Goal: Transaction & Acquisition: Purchase product/service

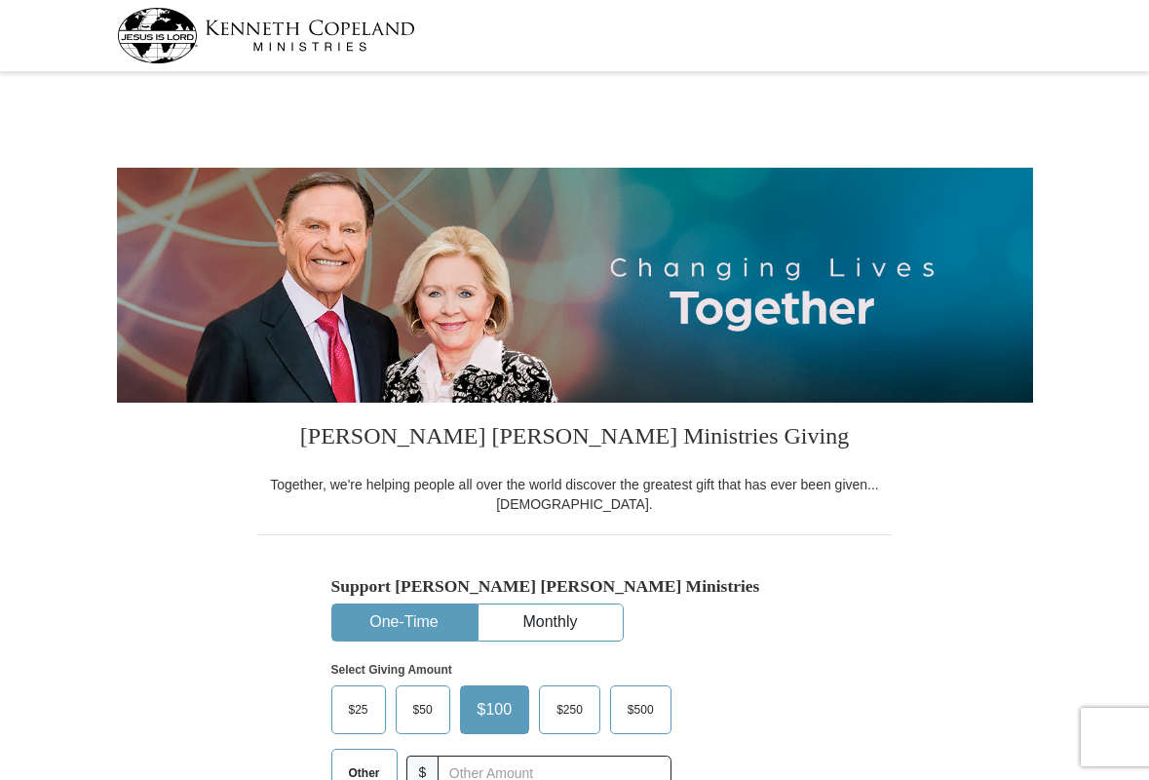
select select "MS"
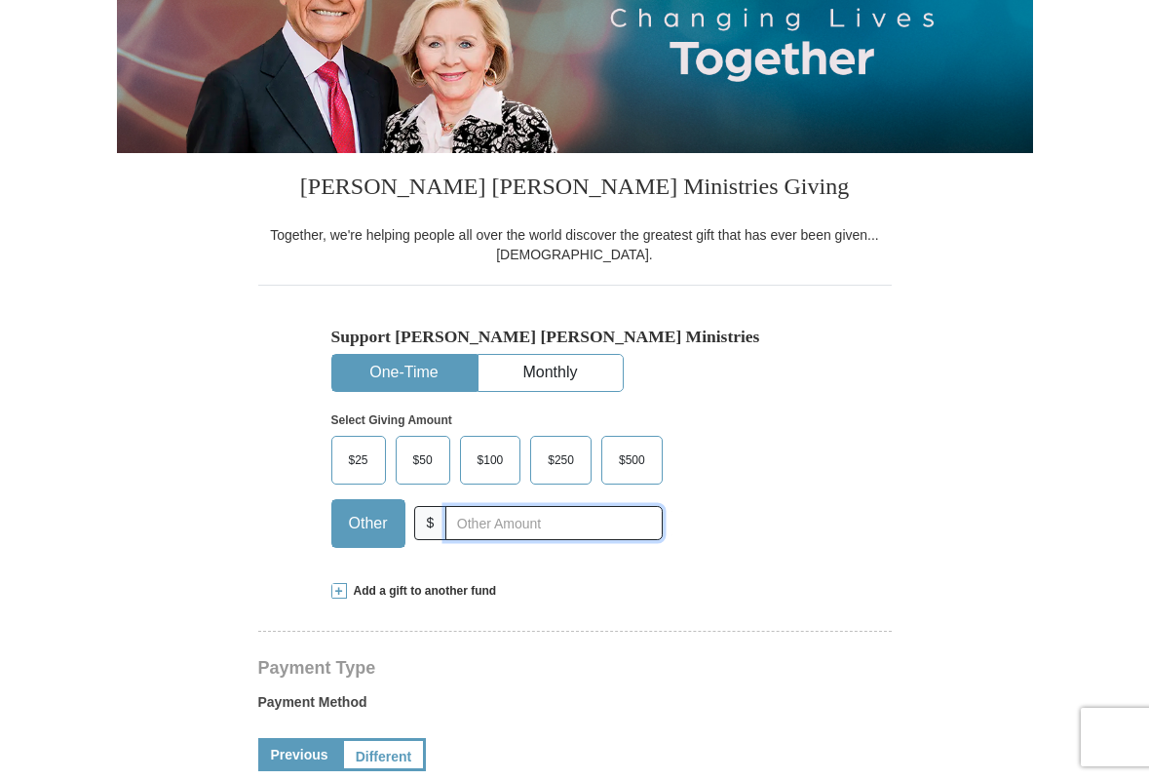
click at [483, 522] on input "text" at bounding box center [553, 523] width 216 height 34
type input "30"
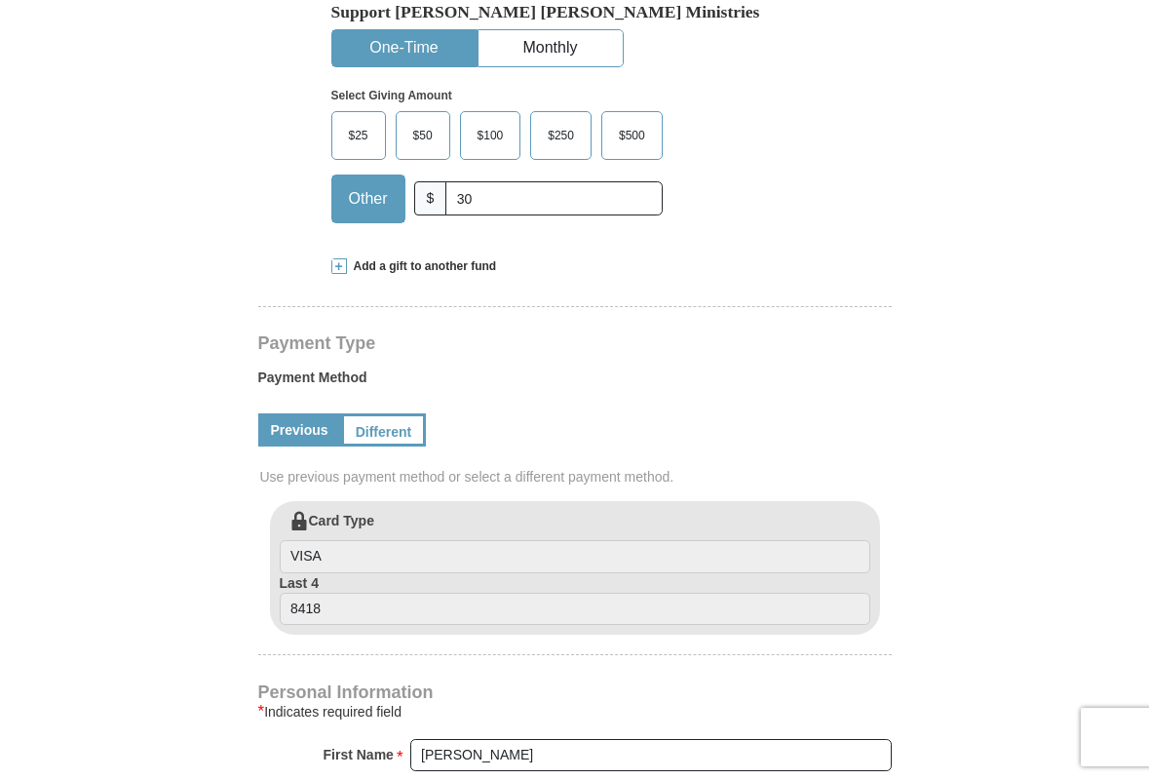
scroll to position [583, 0]
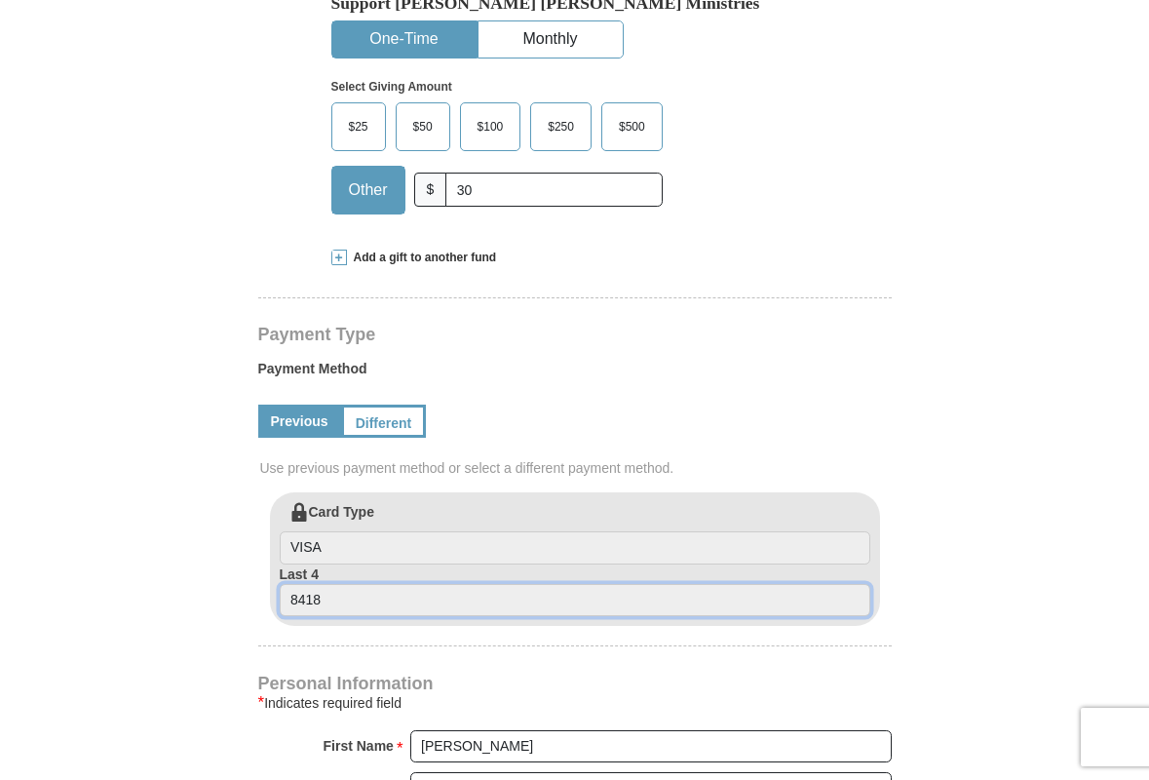
click at [390, 598] on input "8418" at bounding box center [575, 600] width 591 height 33
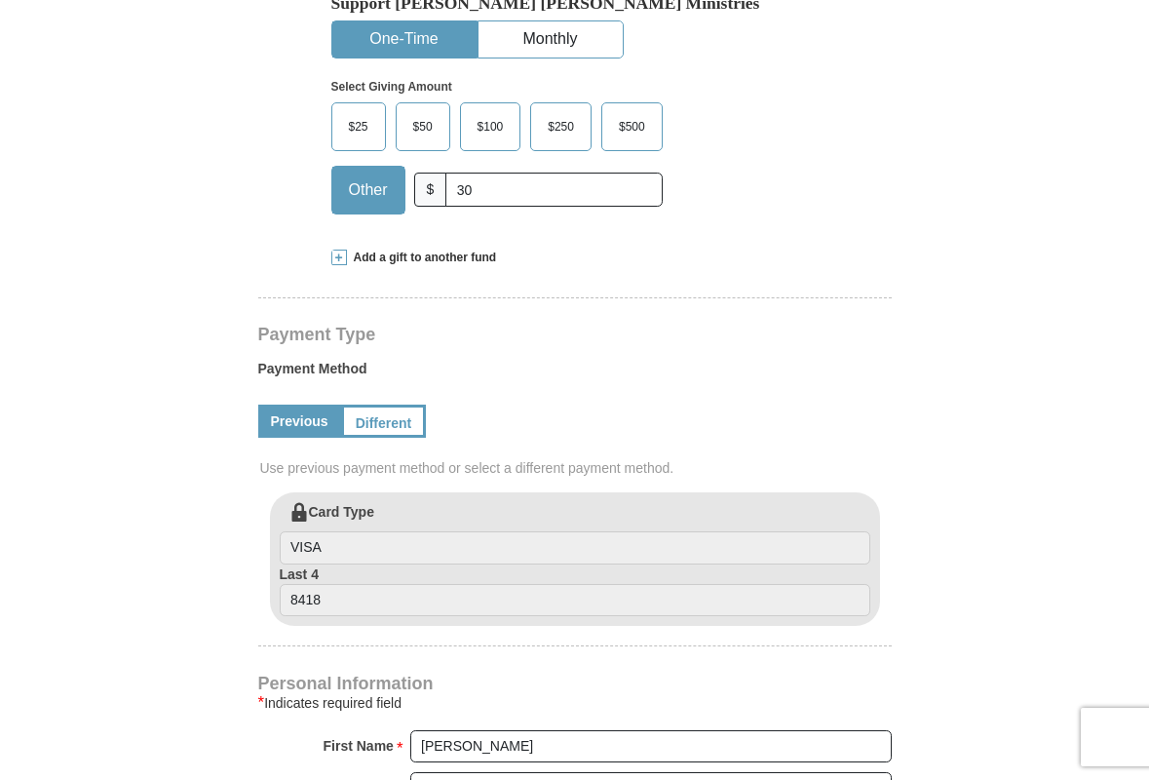
click at [581, 374] on label "Payment Method" at bounding box center [575, 373] width 634 height 29
click at [458, 567] on label "Last 4 8418" at bounding box center [575, 590] width 591 height 53
click at [458, 584] on input "8418" at bounding box center [575, 600] width 591 height 33
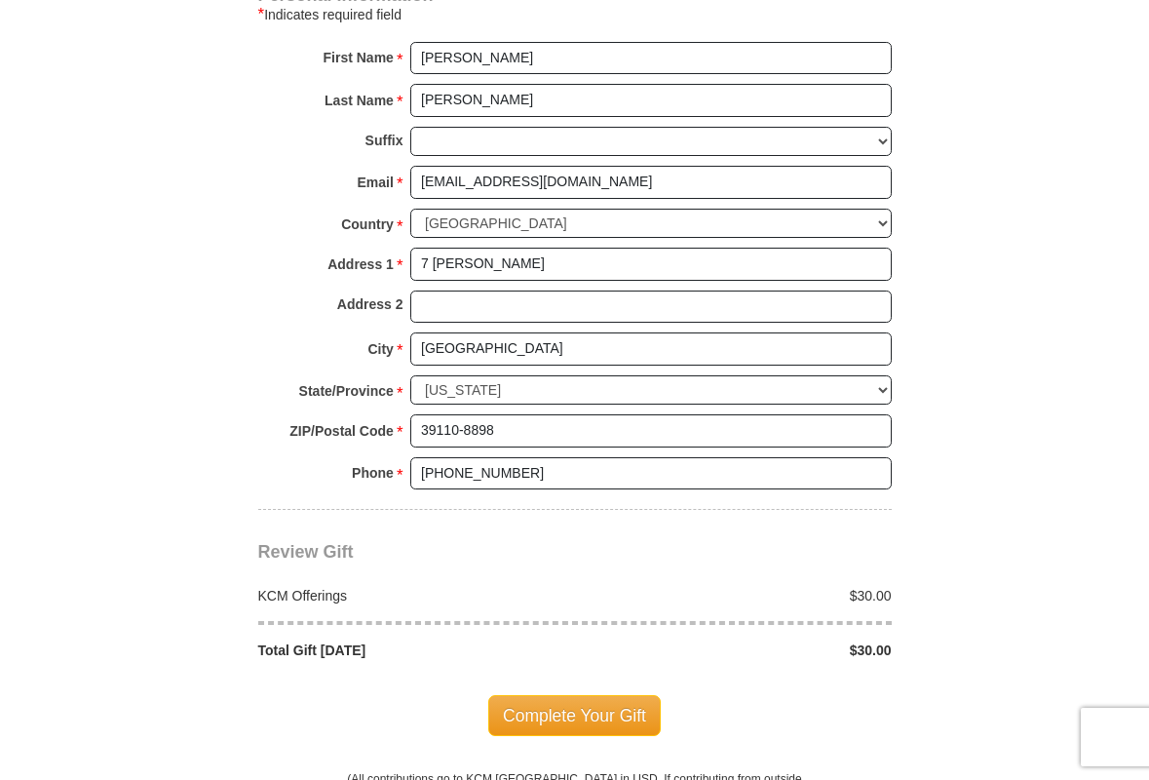
scroll to position [1279, 0]
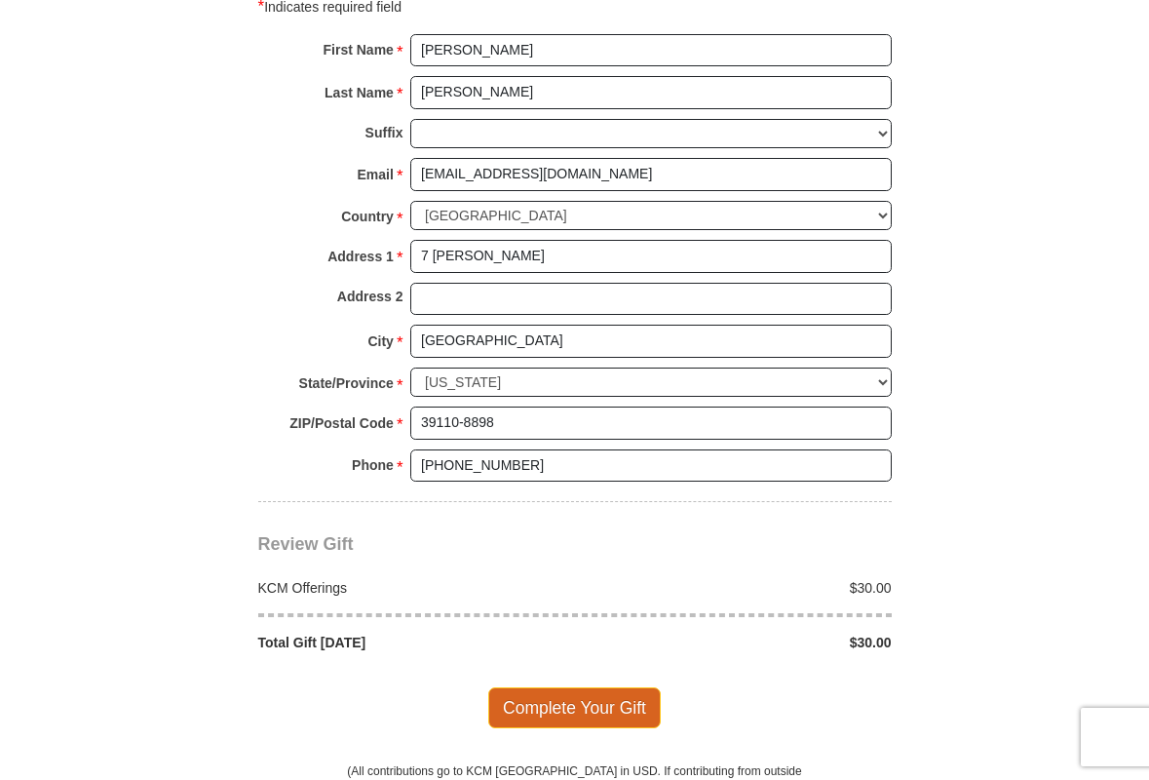
click at [557, 687] on span "Complete Your Gift" at bounding box center [574, 707] width 173 height 41
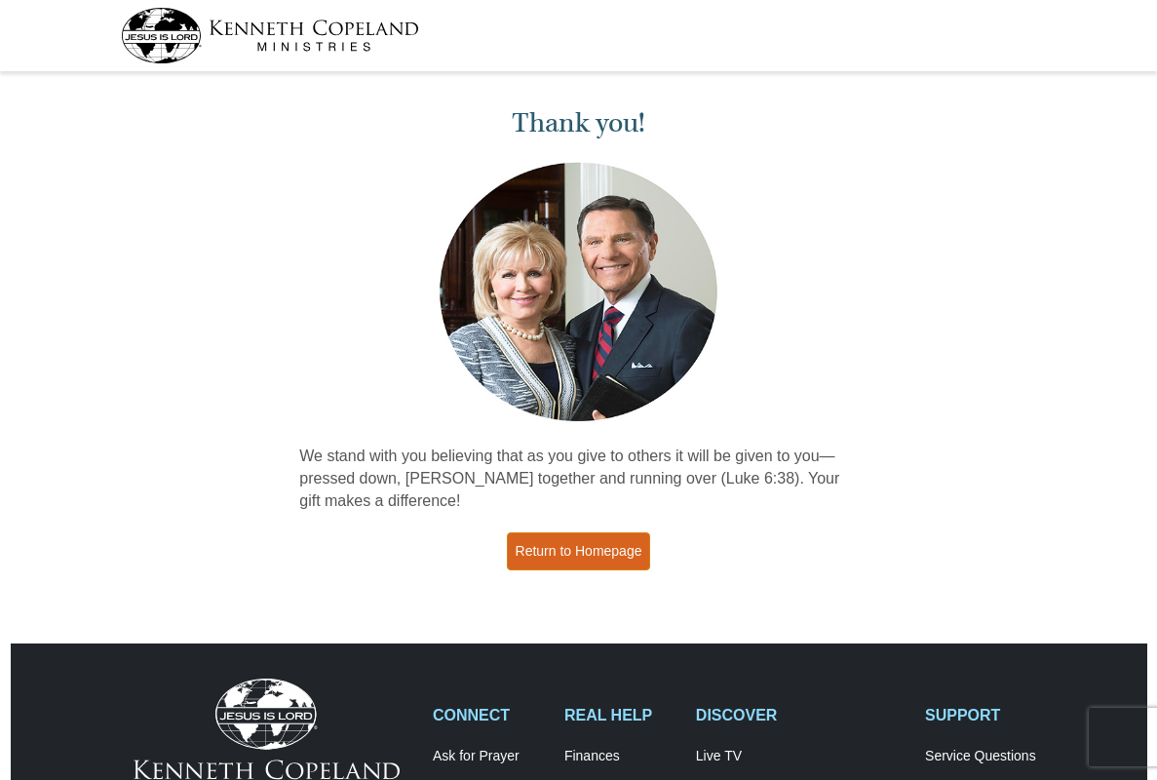
click at [591, 549] on link "Return to Homepage" at bounding box center [579, 551] width 144 height 38
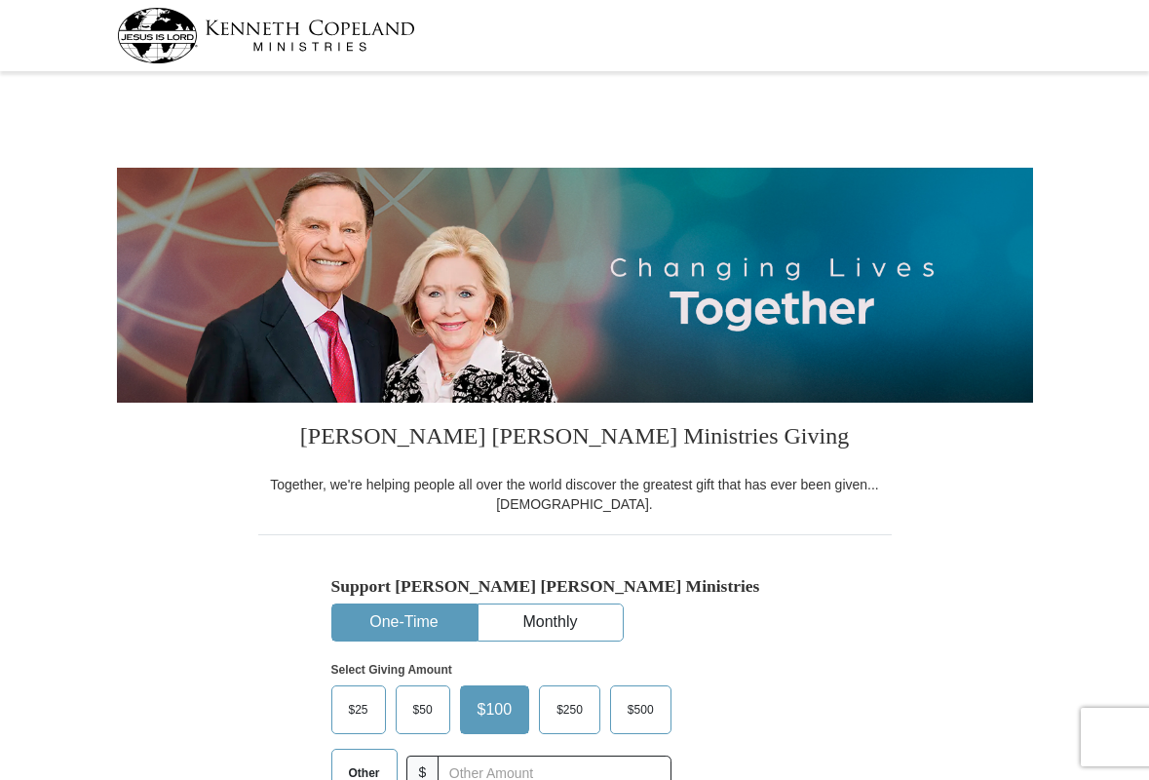
select select "MS"
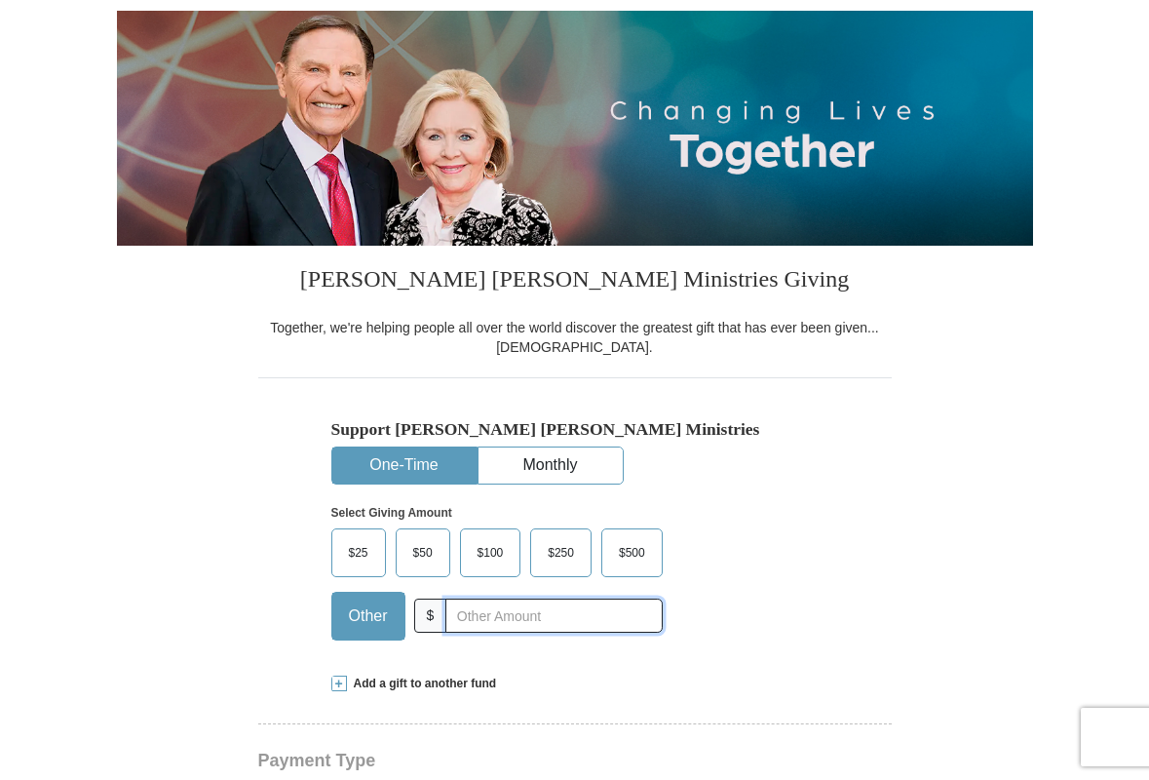
click at [476, 625] on input "text" at bounding box center [553, 616] width 216 height 34
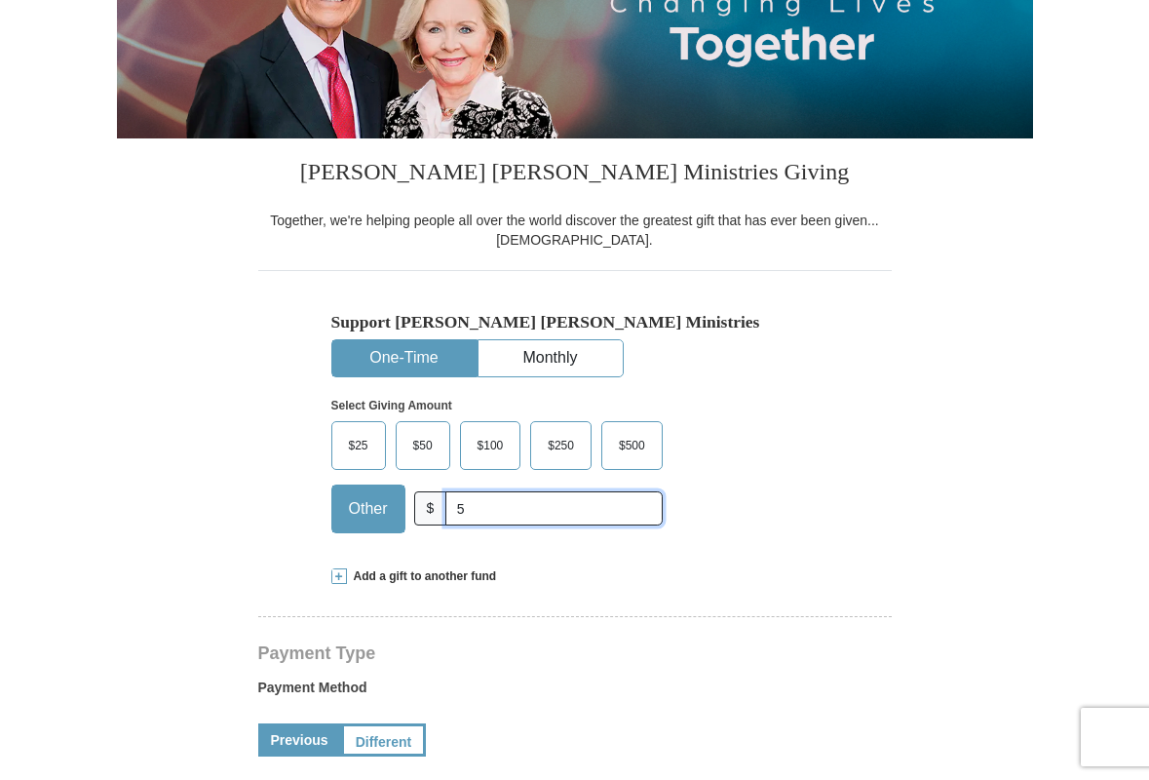
type input "5"
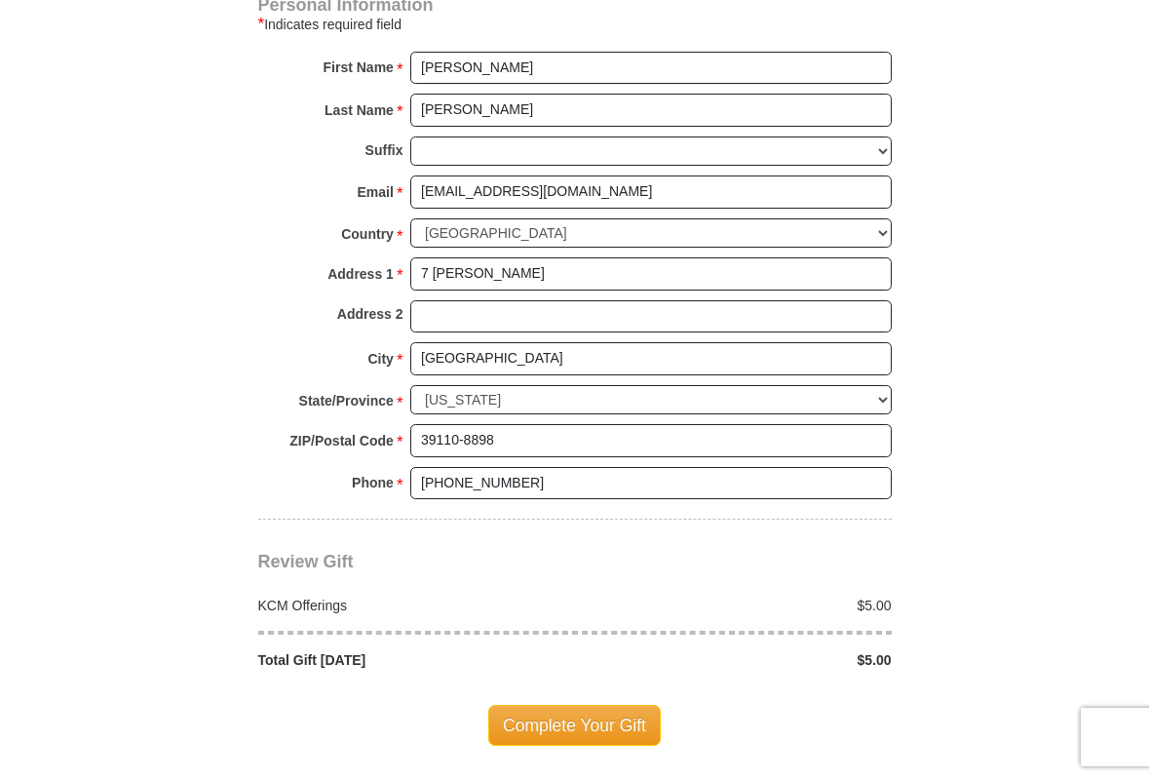
scroll to position [1262, 0]
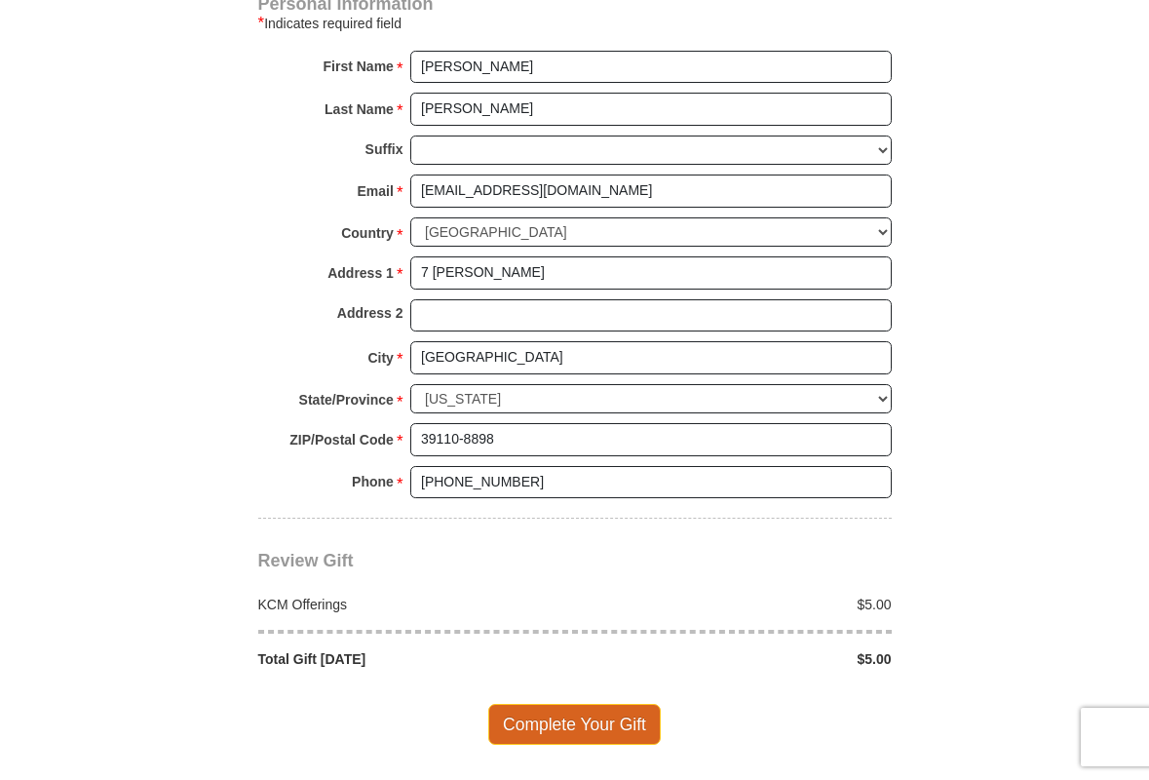
click at [575, 705] on span "Complete Your Gift" at bounding box center [574, 724] width 173 height 41
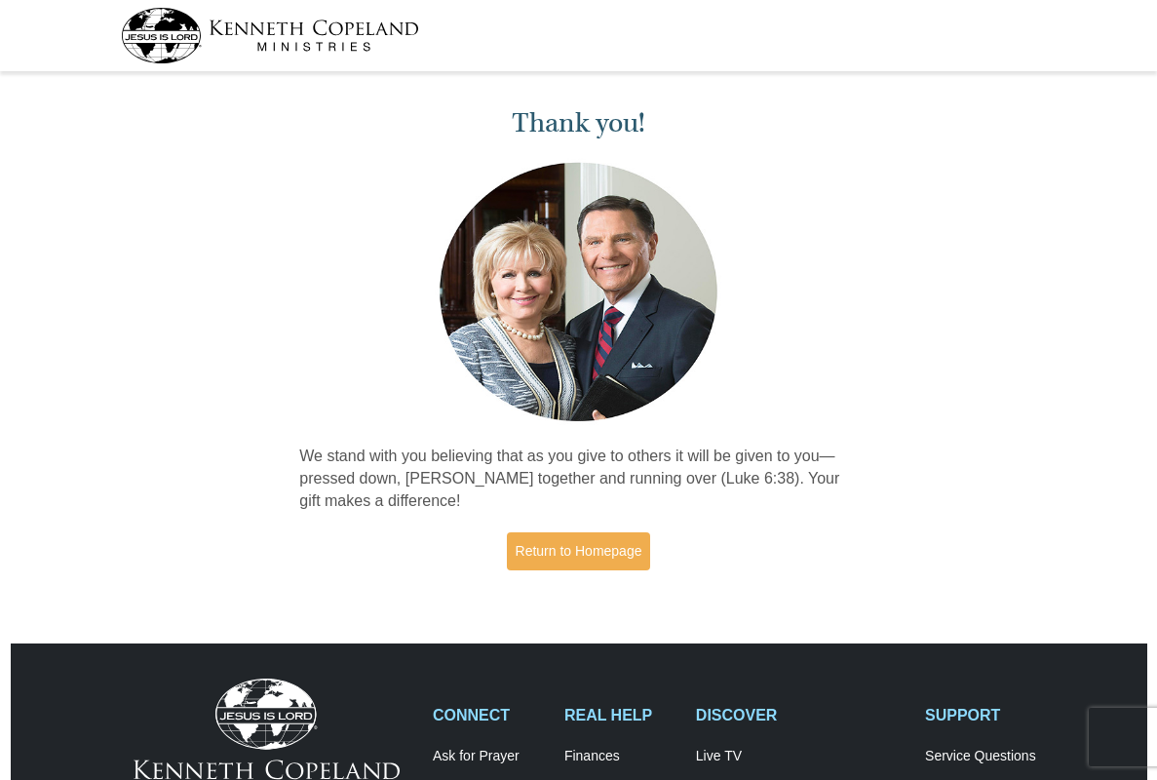
click at [340, 35] on img at bounding box center [270, 36] width 298 height 56
